Goal: Information Seeking & Learning: Find specific fact

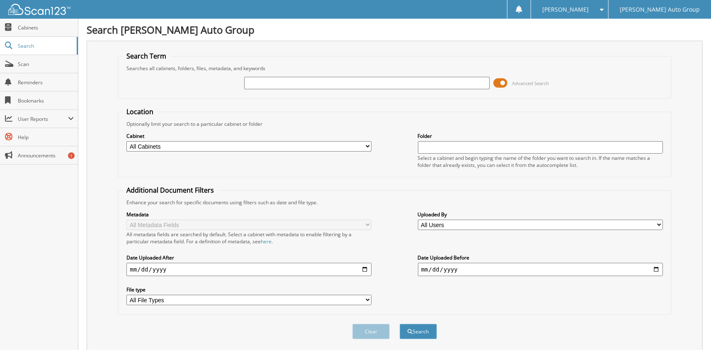
drag, startPoint x: 506, startPoint y: 82, endPoint x: 339, endPoint y: 95, distance: 167.6
click at [505, 83] on span at bounding box center [501, 83] width 14 height 12
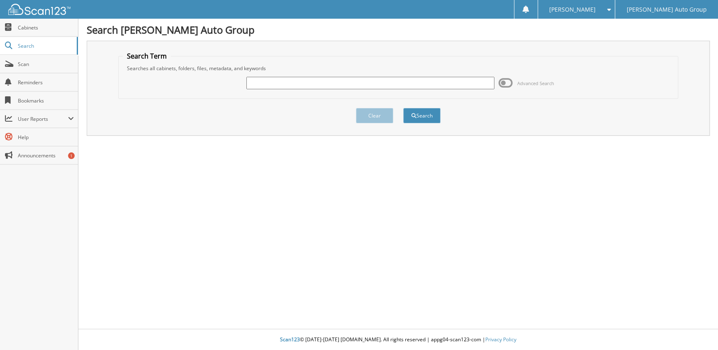
click at [270, 81] on input "text" at bounding box center [370, 83] width 248 height 12
type input "[PERSON_NAME]"
click at [403, 108] on button "Search" at bounding box center [421, 115] width 37 height 15
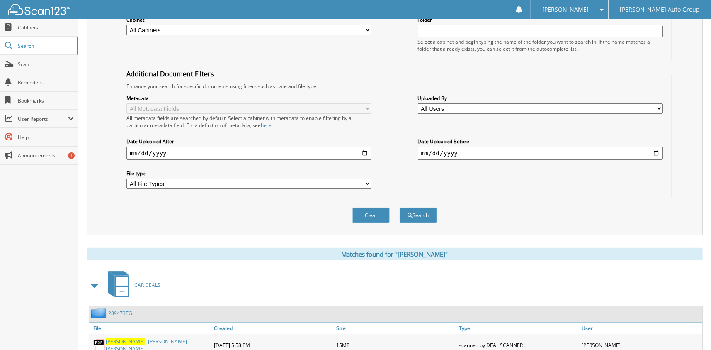
scroll to position [166, 0]
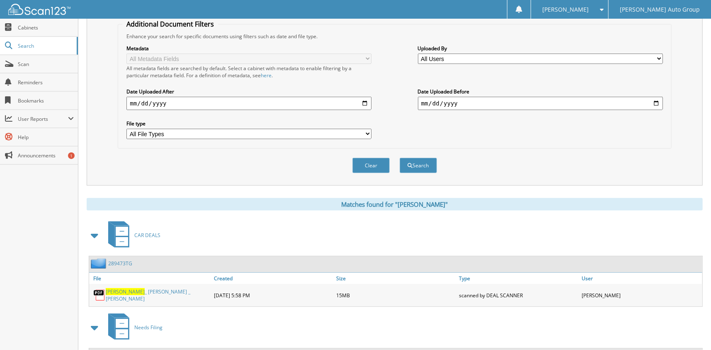
click at [128, 288] on span "[PERSON_NAME]" at bounding box center [125, 291] width 39 height 7
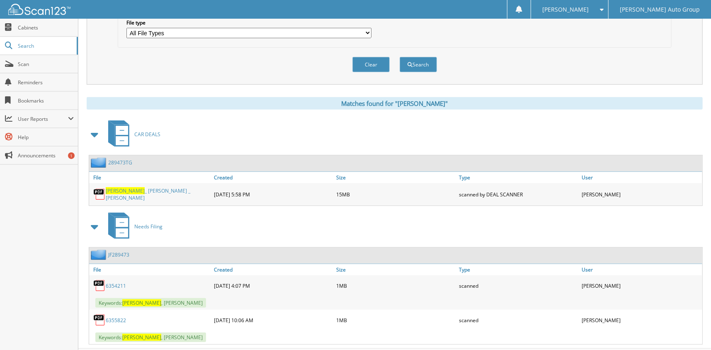
scroll to position [276, 0]
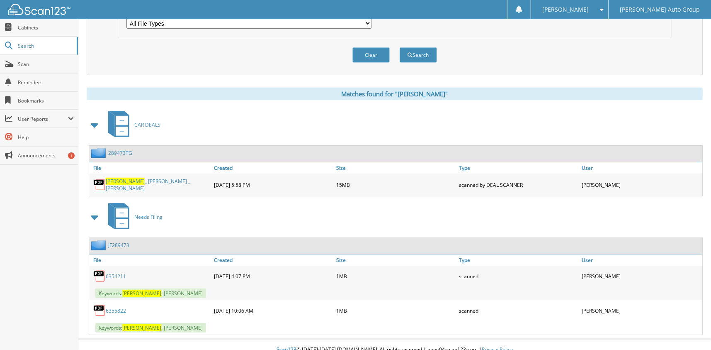
click at [109, 272] on link "6354211" at bounding box center [116, 275] width 20 height 7
click at [118, 307] on link "6355822" at bounding box center [116, 310] width 20 height 7
click at [110, 307] on link "6355822" at bounding box center [116, 310] width 20 height 7
click at [136, 177] on link "BATEMAN _ ROBERT _ AMY" at bounding box center [158, 184] width 104 height 14
